Goal: Complete application form

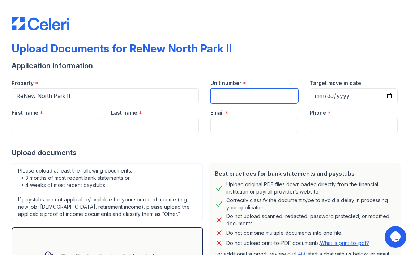
click at [251, 101] on input "Unit number" at bounding box center [254, 95] width 88 height 15
type input "2053"
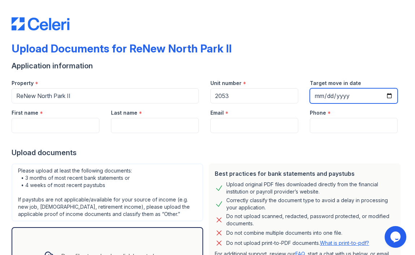
click at [327, 89] on input "Target move in date" at bounding box center [354, 95] width 88 height 15
type input "2025-08-30"
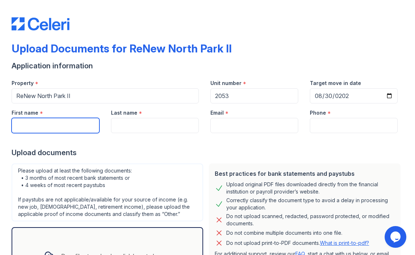
click at [75, 128] on input "First name" at bounding box center [56, 125] width 88 height 15
type input "Caitlyn"
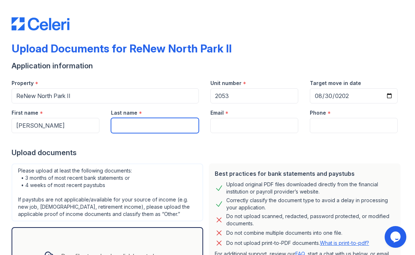
type input "m"
type input "Manning"
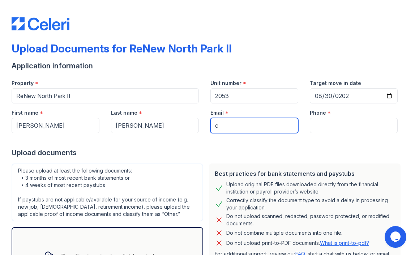
type input "[EMAIL_ADDRESS][DOMAIN_NAME]"
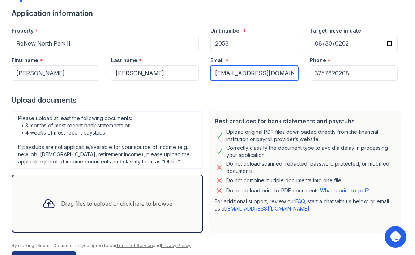
scroll to position [75, 0]
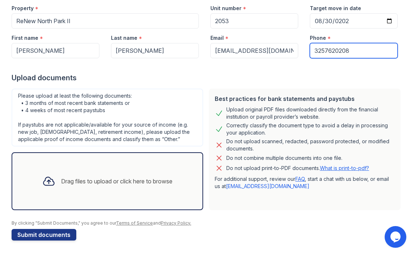
click at [366, 47] on input "3257620208" at bounding box center [354, 50] width 88 height 15
type input "3257626118"
click at [147, 174] on div "Drag files to upload or click here to browse" at bounding box center [107, 181] width 142 height 25
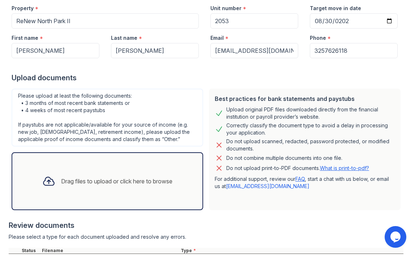
click at [140, 160] on div "Drag files to upload or click here to browse" at bounding box center [107, 181] width 191 height 58
click at [152, 172] on div "Drag files to upload or click here to browse" at bounding box center [107, 181] width 142 height 25
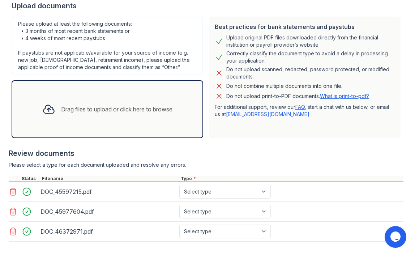
scroll to position [182, 0]
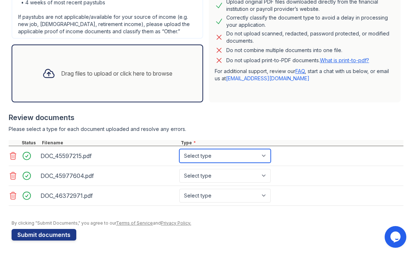
click at [203, 159] on select "Select type Paystub Bank Statement Offer Letter Tax Documents Benefit Award Let…" at bounding box center [224, 156] width 91 height 14
select select "bank_statement"
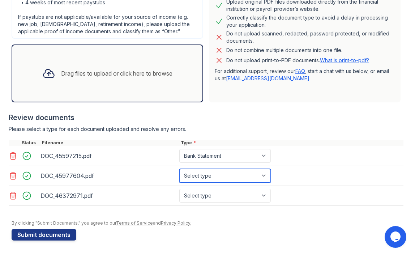
click at [203, 173] on select "Select type Paystub Bank Statement Offer Letter Tax Documents Benefit Award Let…" at bounding box center [224, 176] width 91 height 14
select select "bank_statement"
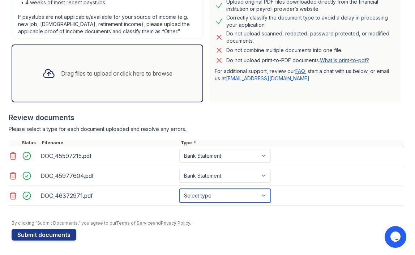
click at [211, 192] on select "Select type Paystub Bank Statement Offer Letter Tax Documents Benefit Award Let…" at bounding box center [224, 196] width 91 height 14
select select "bank_statement"
click at [87, 89] on div "Drag files to upload or click here to browse" at bounding box center [107, 73] width 191 height 58
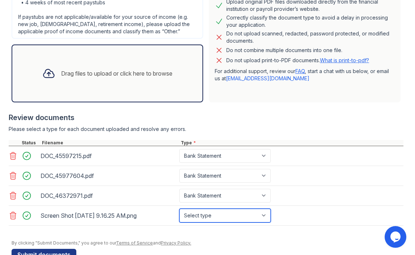
click at [213, 215] on select "Select type Paystub Bank Statement Offer Letter Tax Documents Benefit Award Let…" at bounding box center [224, 215] width 91 height 14
select select "paystub"
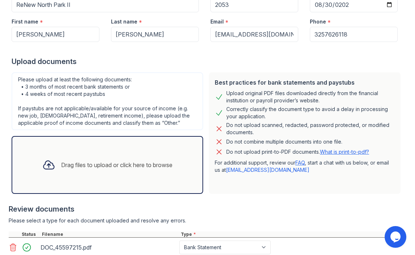
scroll to position [202, 0]
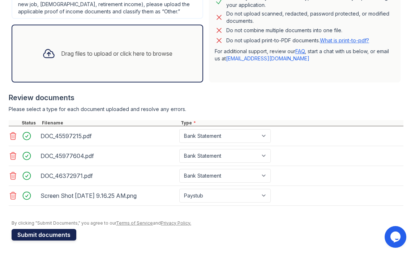
click at [50, 229] on button "Submit documents" at bounding box center [44, 235] width 65 height 12
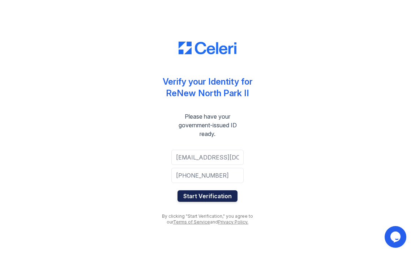
click at [207, 197] on button "Start Verification" at bounding box center [207, 196] width 60 height 12
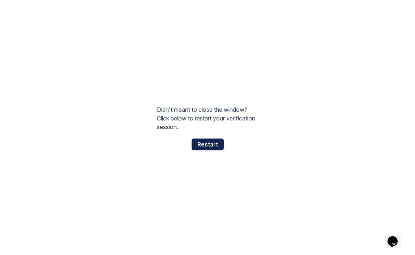
click at [220, 146] on div "Restart" at bounding box center [207, 144] width 32 height 12
